Goal: Book appointment/travel/reservation

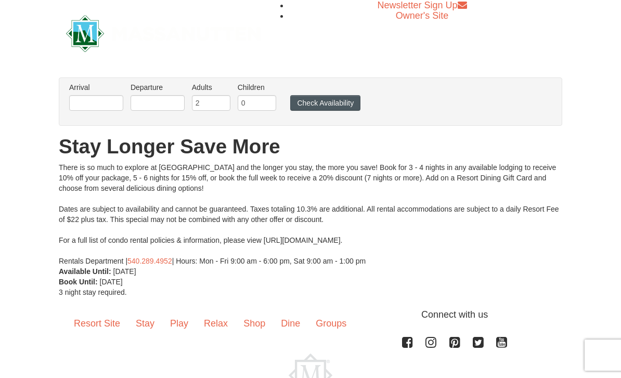
click at [322, 99] on button "Check Availability" at bounding box center [325, 103] width 70 height 16
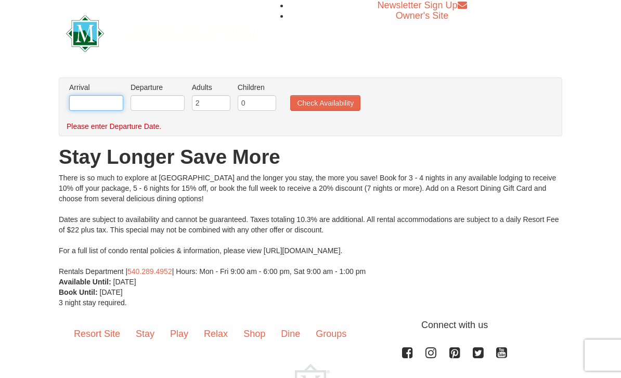
click at [95, 99] on input "text" at bounding box center [96, 103] width 54 height 16
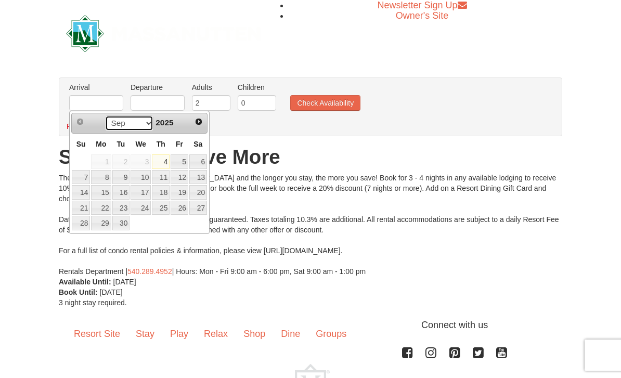
click at [124, 121] on select "Sep Oct Nov Dec" at bounding box center [129, 123] width 48 height 16
click at [185, 189] on link "19" at bounding box center [180, 192] width 18 height 15
type input "12/19/2025"
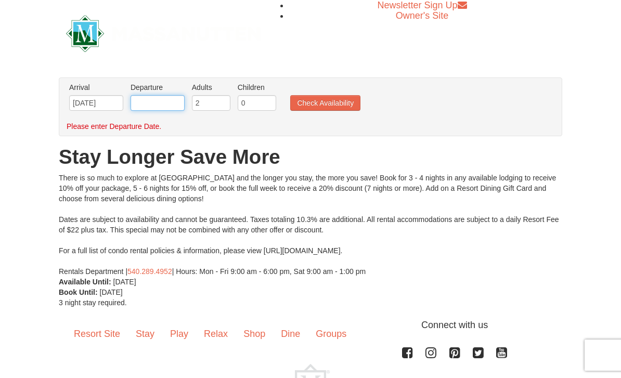
click at [161, 97] on input "text" at bounding box center [158, 103] width 54 height 16
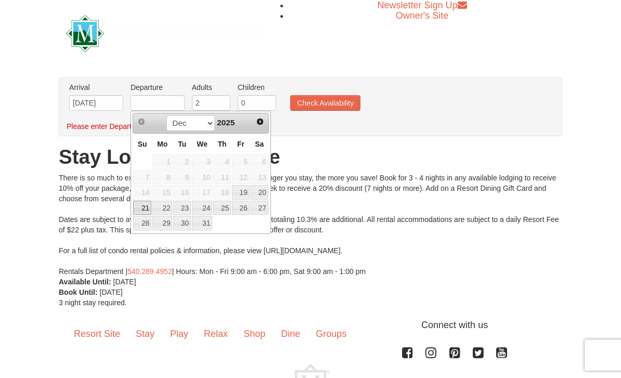
click at [139, 206] on link "21" at bounding box center [142, 208] width 18 height 15
type input "12/21/2025"
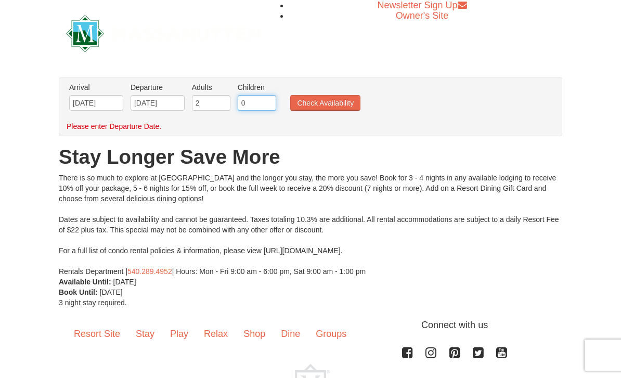
click at [258, 96] on input "0" at bounding box center [257, 103] width 38 height 16
click at [265, 97] on input "20" at bounding box center [257, 103] width 38 height 16
click at [267, 102] on input "20" at bounding box center [257, 103] width 38 height 16
type input "2"
click at [315, 100] on button "Check Availability" at bounding box center [325, 103] width 70 height 16
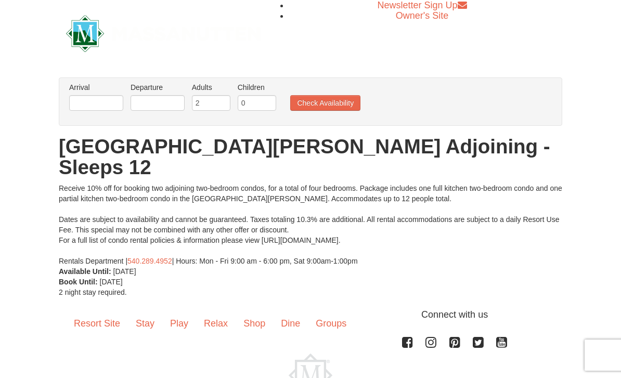
scroll to position [13, 0]
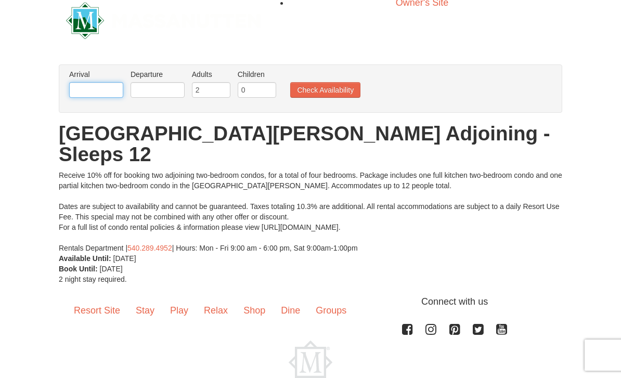
click at [92, 87] on input "text" at bounding box center [96, 90] width 54 height 16
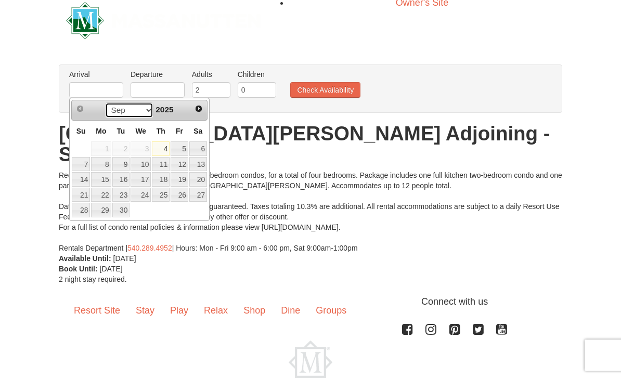
click at [124, 112] on select "Sep Oct Nov Dec" at bounding box center [129, 110] width 48 height 16
click at [184, 172] on link "19" at bounding box center [180, 179] width 18 height 15
type input "[DATE]"
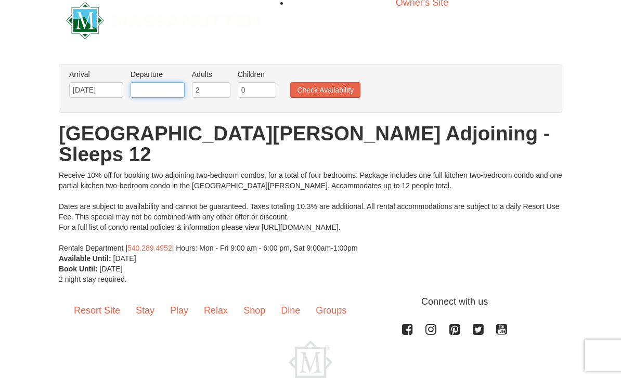
click at [156, 90] on input "text" at bounding box center [158, 90] width 54 height 16
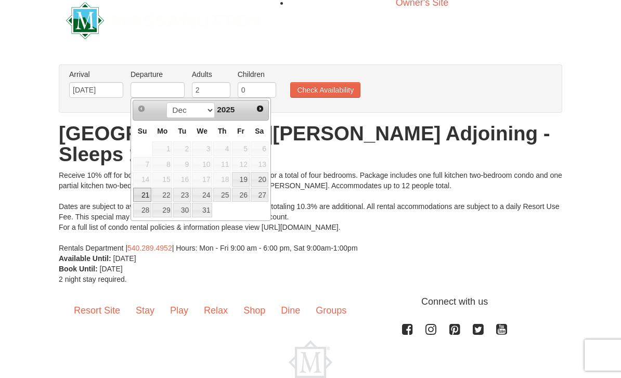
click at [145, 188] on link "21" at bounding box center [142, 195] width 18 height 15
type input "[DATE]"
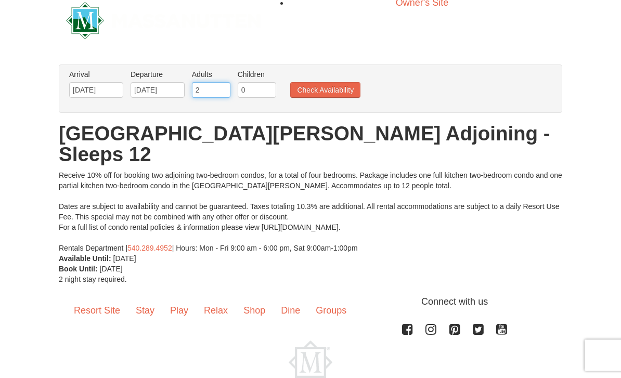
click at [211, 82] on input "2" at bounding box center [211, 90] width 38 height 16
click at [209, 86] on input "2" at bounding box center [211, 90] width 38 height 16
type input "6"
click at [258, 88] on input "0" at bounding box center [257, 90] width 38 height 16
type input "4"
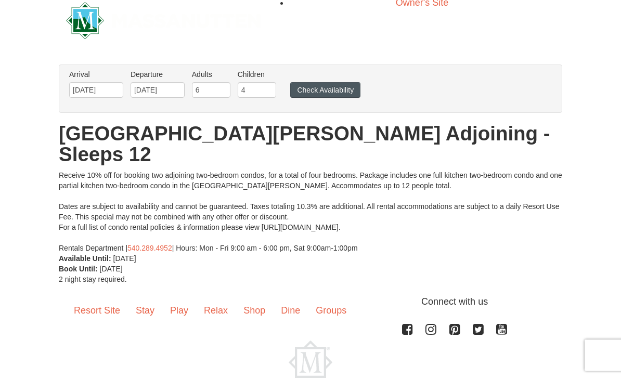
click at [325, 82] on button "Check Availability" at bounding box center [325, 90] width 70 height 16
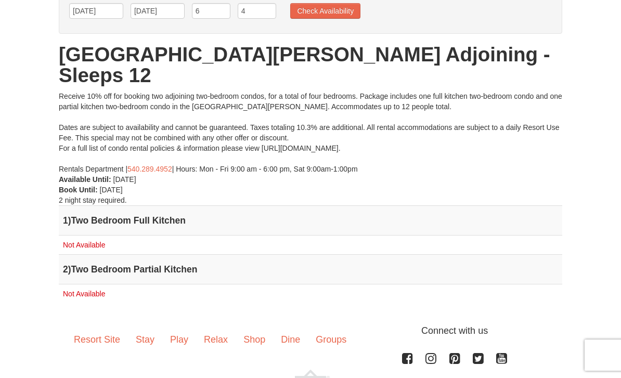
scroll to position [121, 0]
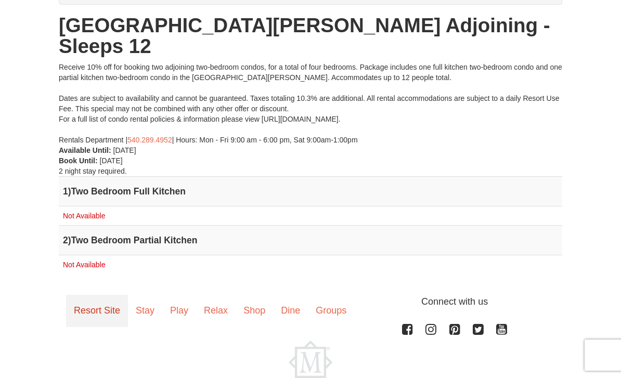
click at [103, 295] on link "Resort Site" at bounding box center [97, 311] width 62 height 32
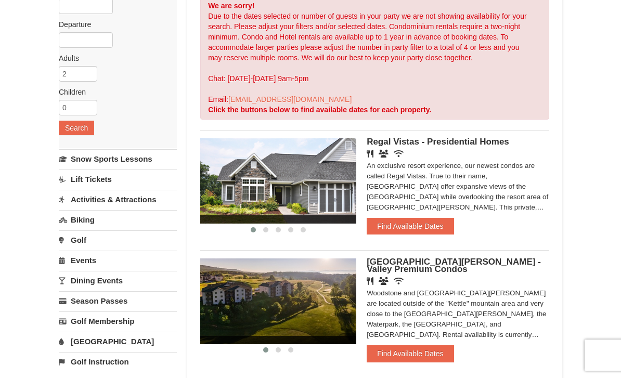
scroll to position [108, 0]
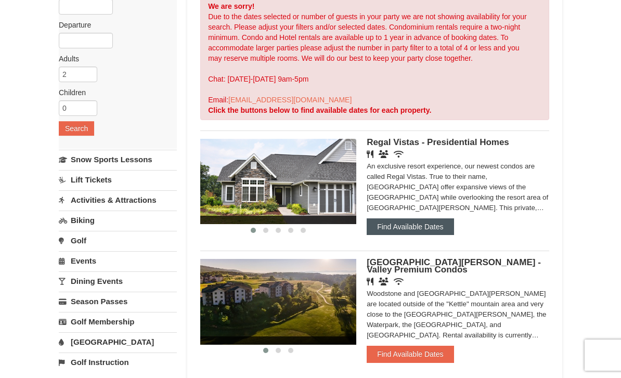
click at [443, 219] on button "Find Available Dates" at bounding box center [410, 226] width 87 height 17
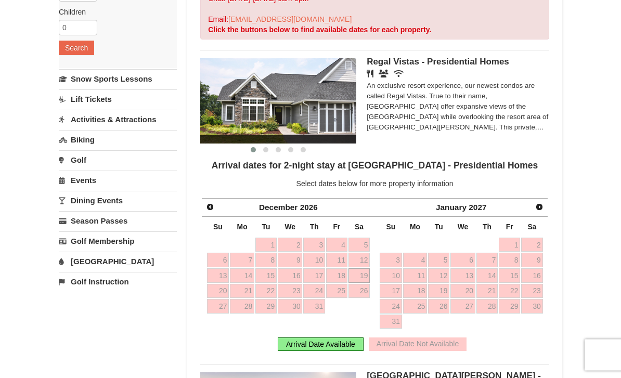
scroll to position [188, 0]
click at [369, 271] on link "19" at bounding box center [359, 275] width 21 height 15
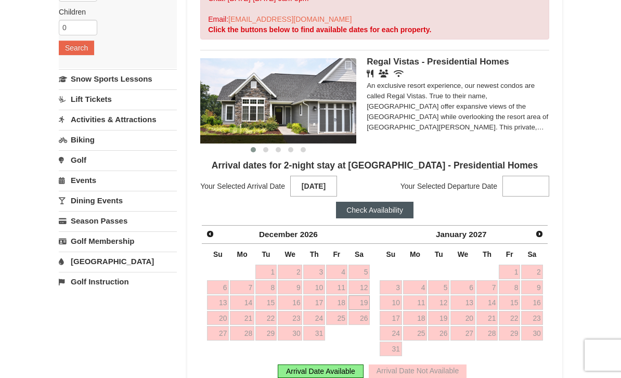
click at [359, 299] on link "19" at bounding box center [359, 302] width 21 height 15
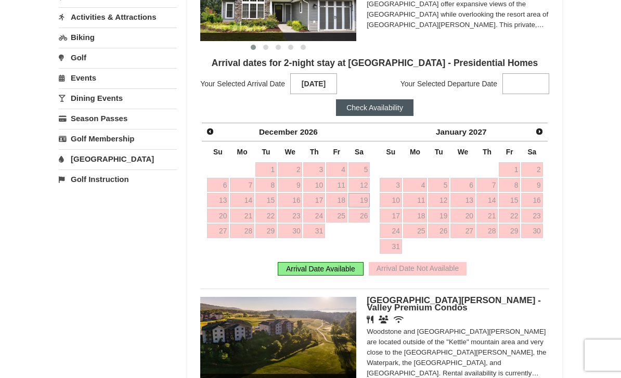
scroll to position [266, 0]
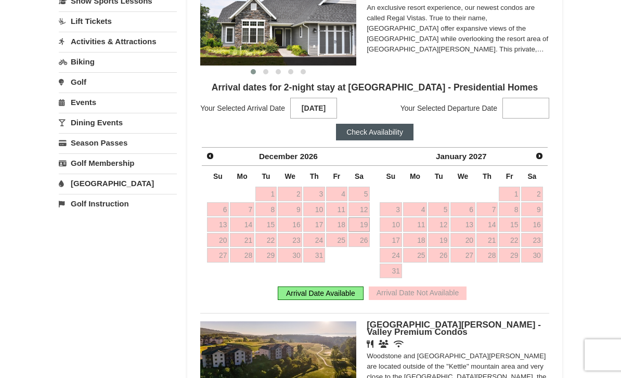
click at [523, 104] on strong at bounding box center [526, 108] width 47 height 21
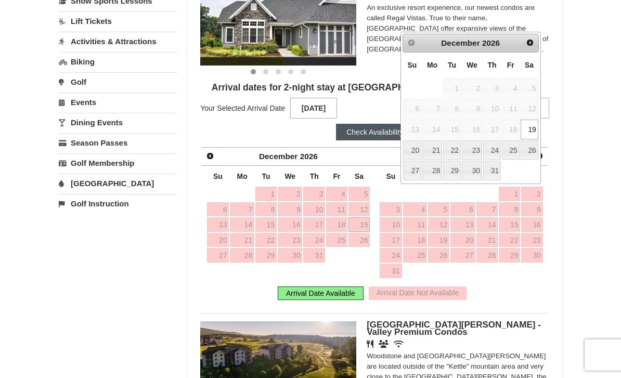
scroll to position [266, 0]
click at [431, 150] on link "21" at bounding box center [432, 150] width 20 height 20
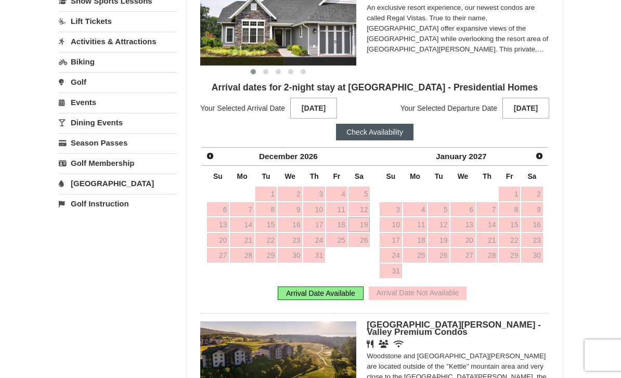
click at [383, 125] on button "Check Availability" at bounding box center [375, 132] width 78 height 17
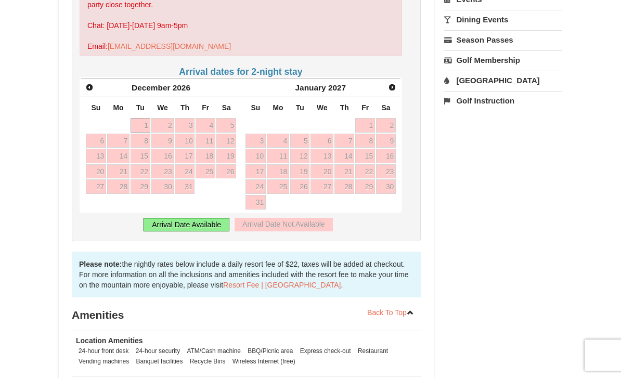
scroll to position [388, 0]
click at [192, 201] on div "Prev [DATE] Su Mo Tu We Th Fr Sa 29 30 1 2 3 4 5 6 7 8 9 10 11 12 13 14 15 16 1…" at bounding box center [241, 146] width 323 height 136
click at [81, 78] on div "Prev [DATE] Su Mo Tu We Th Fr Sa 29 30 1 2 3 4 5 6 7 8 9 10 11 12 13 14 15 16 1…" at bounding box center [241, 146] width 323 height 136
click at [383, 80] on div "Next January 2027" at bounding box center [321, 89] width 160 height 19
click at [341, 135] on link "7" at bounding box center [344, 142] width 20 height 15
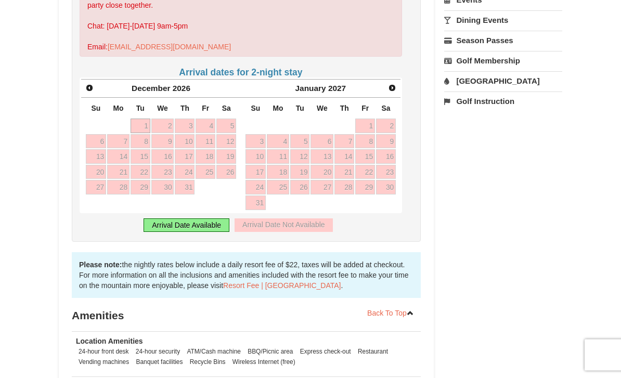
type input "01/07/2027"
click at [399, 81] on link "Next" at bounding box center [392, 88] width 15 height 15
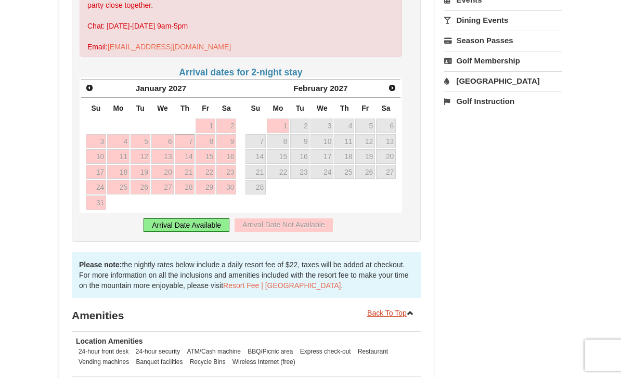
click at [395, 305] on link "Back To Top" at bounding box center [391, 313] width 60 height 16
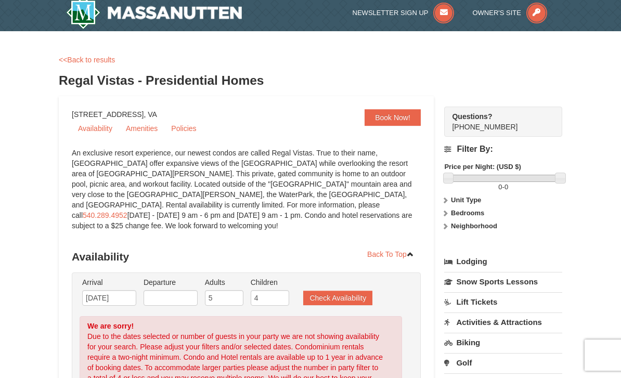
scroll to position [0, 0]
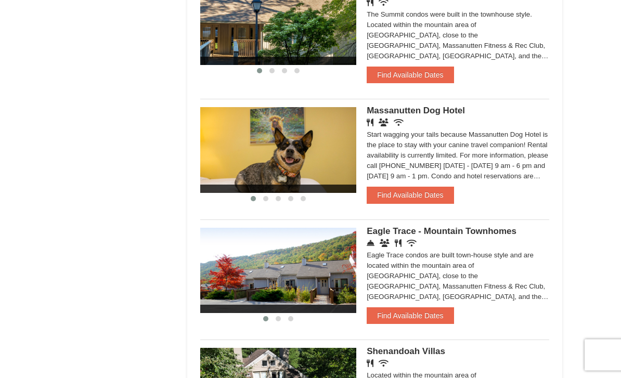
scroll to position [516, 0]
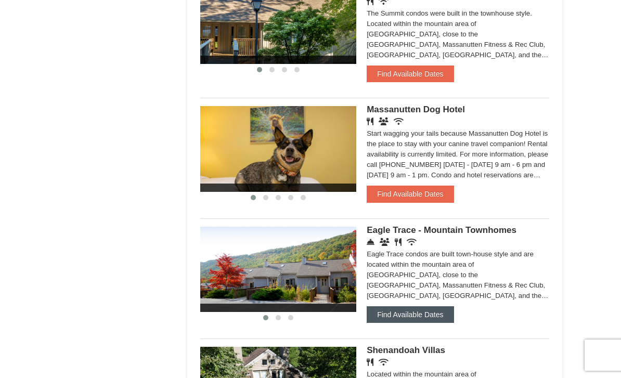
click at [430, 312] on button "Find Available Dates" at bounding box center [410, 314] width 87 height 17
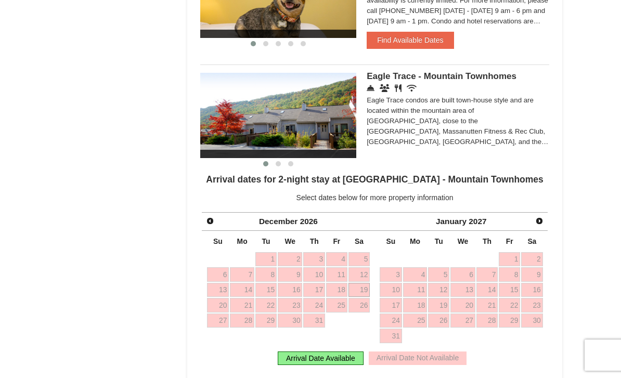
scroll to position [674, 0]
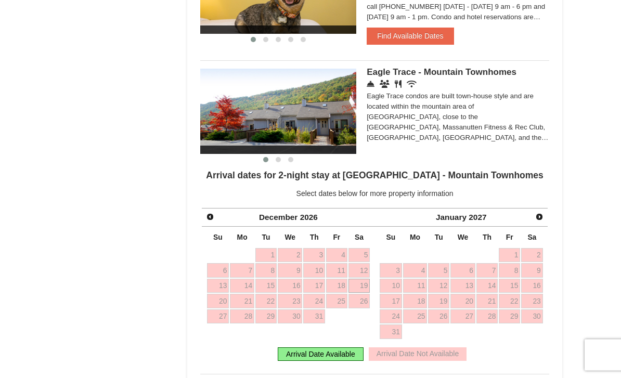
click at [362, 283] on link "19" at bounding box center [359, 286] width 21 height 15
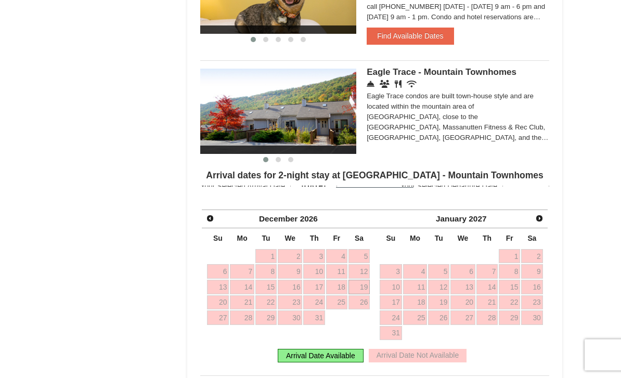
scroll to position [674, 0]
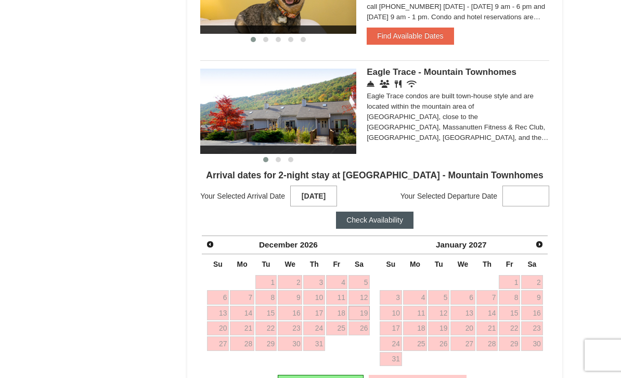
click at [522, 188] on strong at bounding box center [526, 196] width 47 height 21
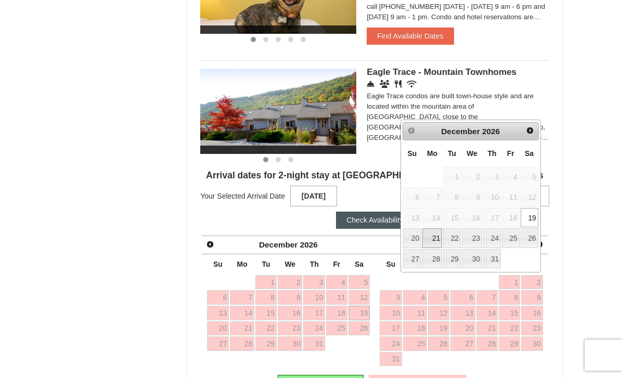
click at [424, 234] on link "21" at bounding box center [432, 238] width 20 height 20
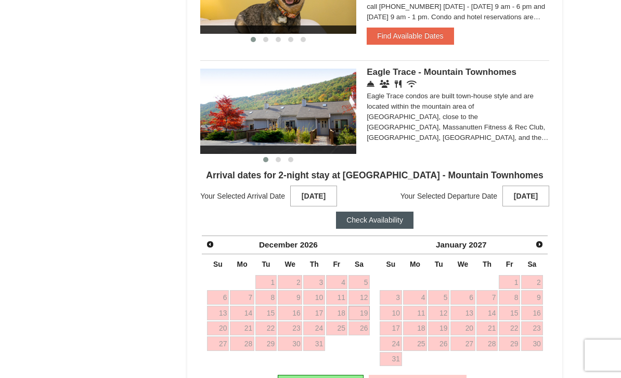
click at [365, 214] on button "Check Availability" at bounding box center [375, 220] width 78 height 17
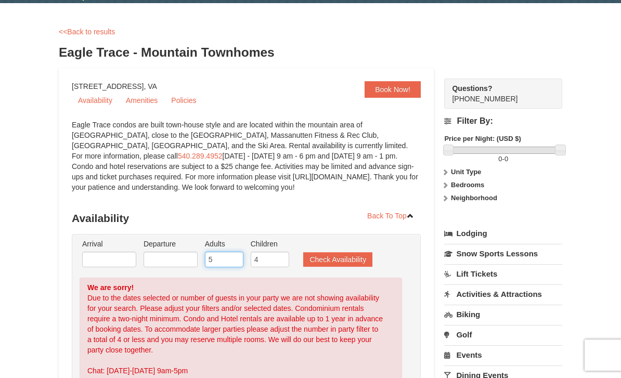
click at [228, 257] on input "5" at bounding box center [224, 260] width 38 height 16
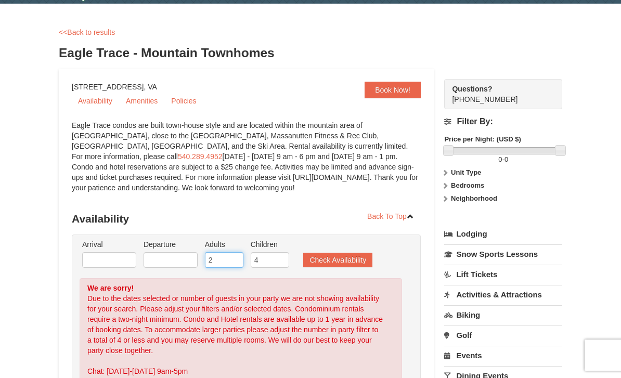
type input "2"
click at [277, 257] on input "4" at bounding box center [270, 260] width 38 height 16
type input "2"
click at [318, 256] on button "Check Availability" at bounding box center [337, 260] width 69 height 15
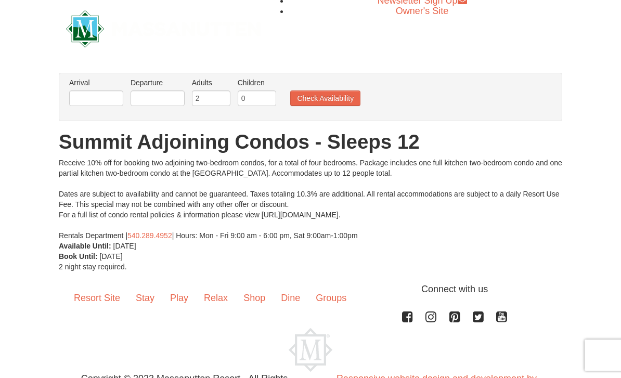
scroll to position [13, 0]
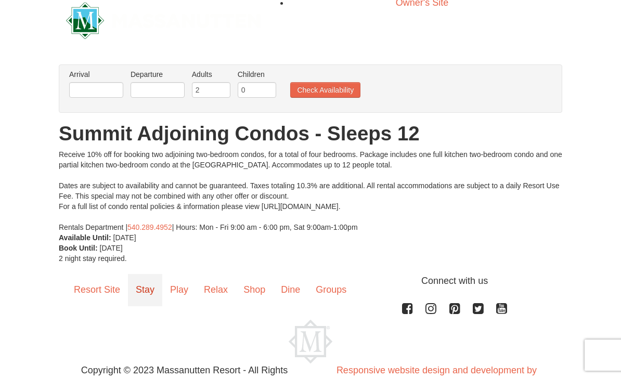
click at [140, 288] on link "Stay" at bounding box center [145, 290] width 34 height 32
